Goal: Answer question/provide support

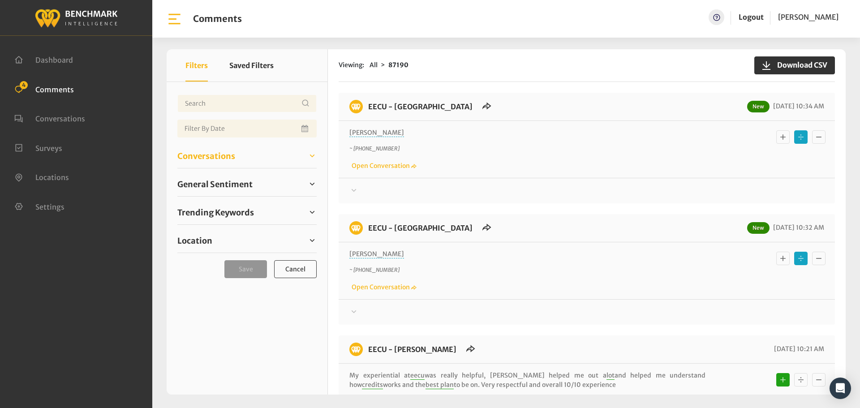
click at [215, 156] on span "Conversations" at bounding box center [206, 156] width 58 height 12
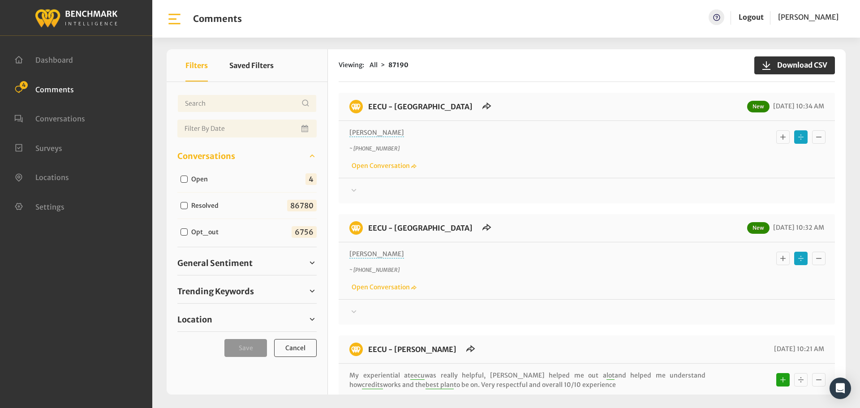
click at [184, 180] on input "Open" at bounding box center [183, 179] width 7 height 7
checkbox input "true"
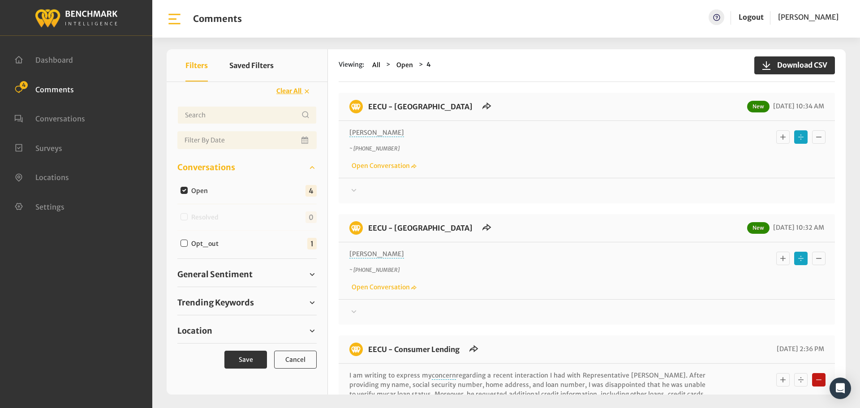
click at [357, 188] on icon at bounding box center [353, 190] width 9 height 11
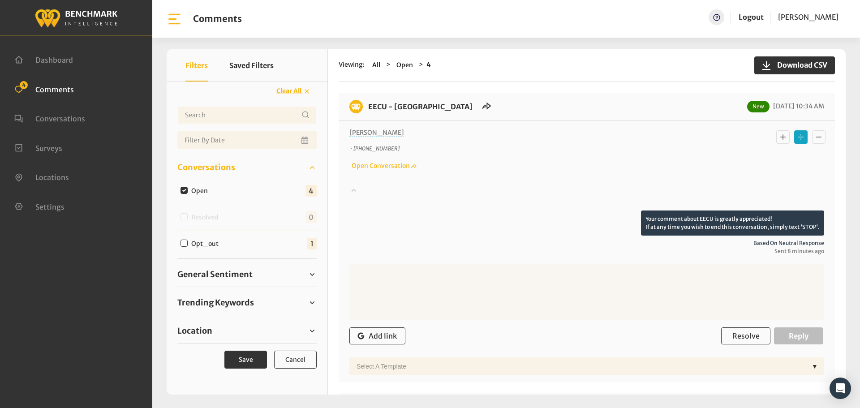
click at [357, 188] on icon at bounding box center [353, 190] width 9 height 11
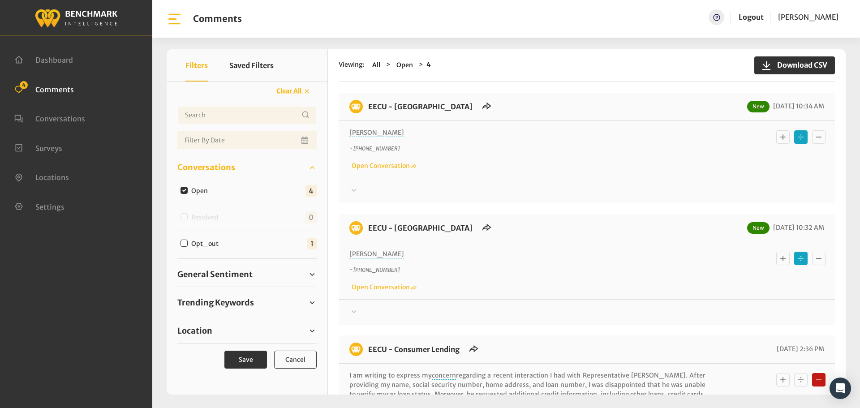
scroll to position [45, 0]
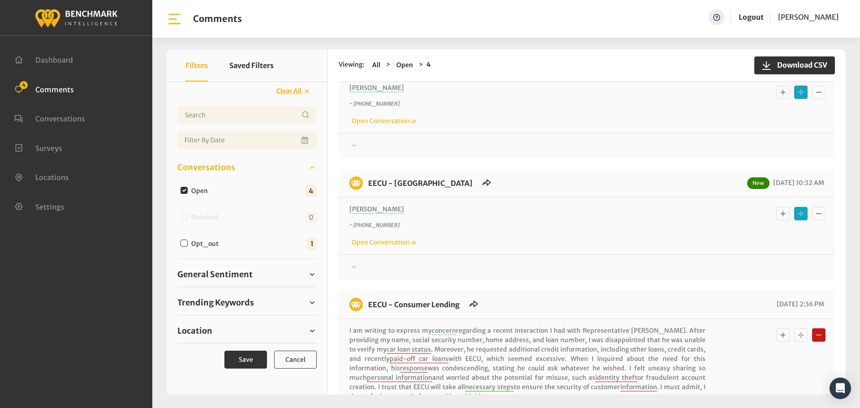
click at [364, 151] on div at bounding box center [586, 146] width 475 height 11
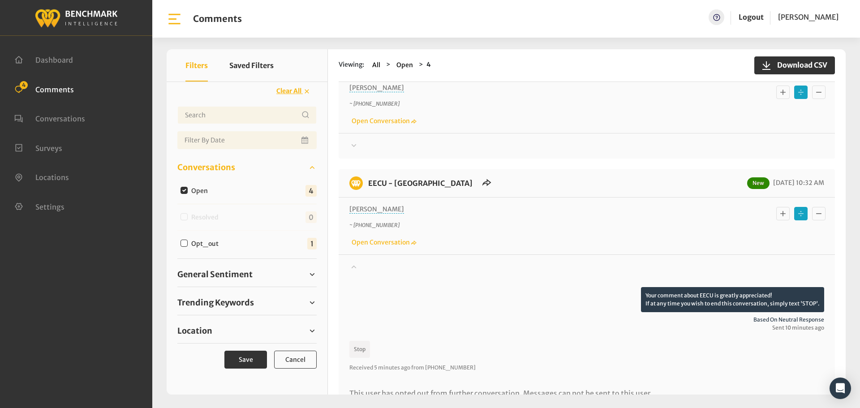
scroll to position [90, 0]
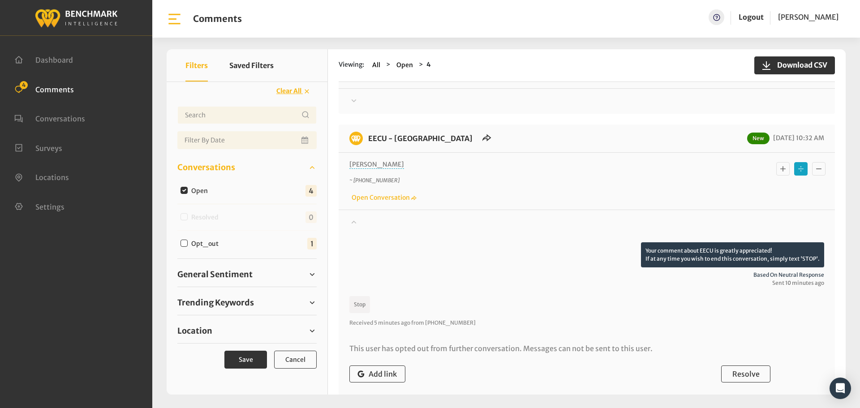
click at [361, 107] on div at bounding box center [586, 101] width 475 height 11
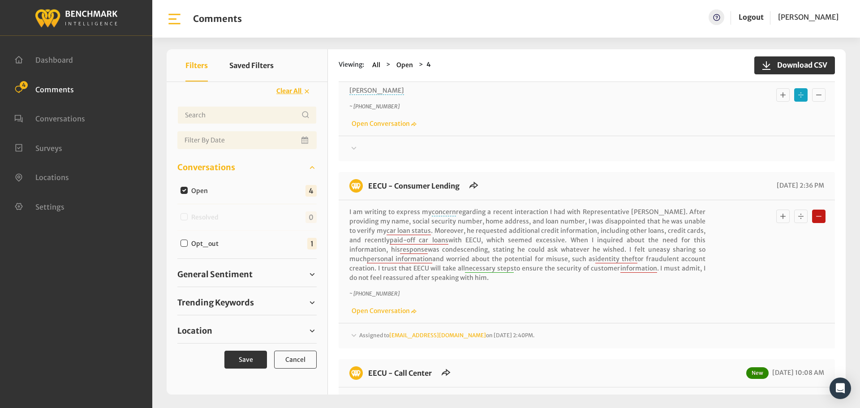
scroll to position [179, 0]
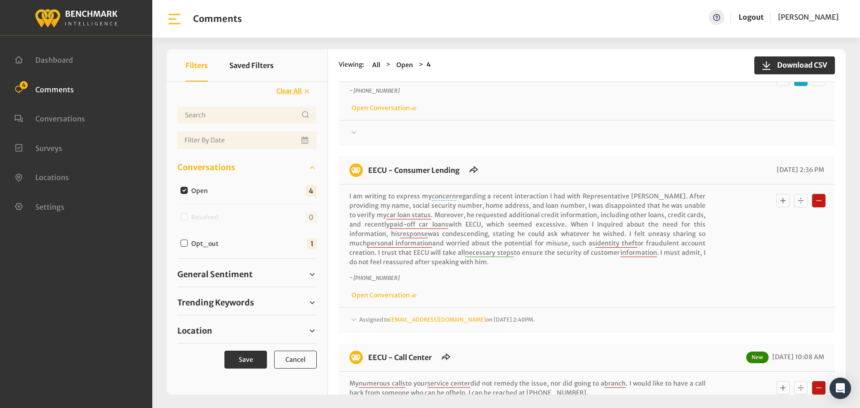
click at [361, 320] on span "Assigned to Heatherm@myeecu.org on August 11, 2025 2:40PM." at bounding box center [447, 319] width 176 height 7
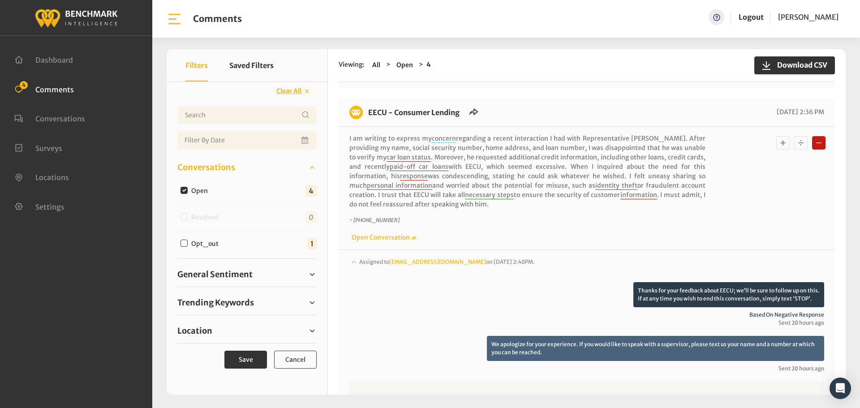
scroll to position [224, 0]
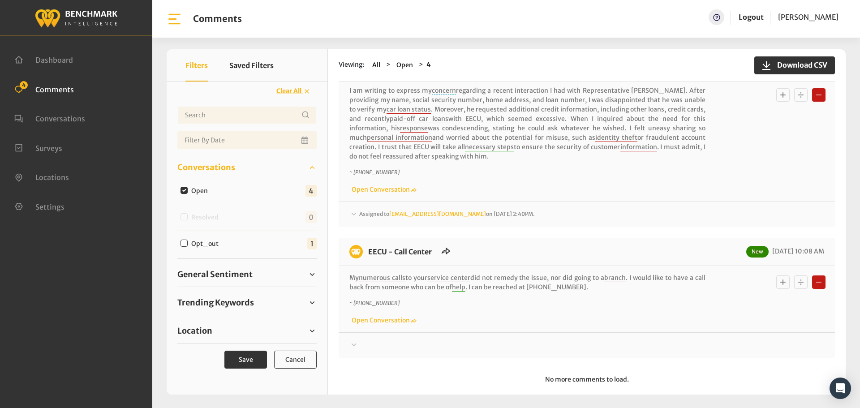
scroll to position [299, 0]
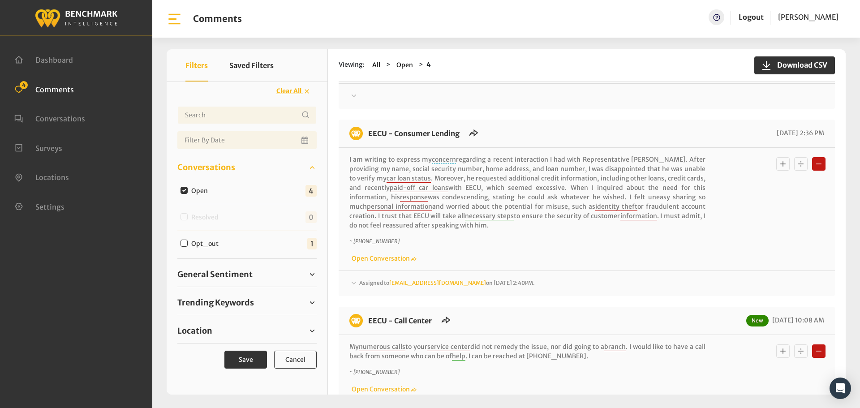
scroll to position [120, 0]
